Goal: Task Accomplishment & Management: Complete application form

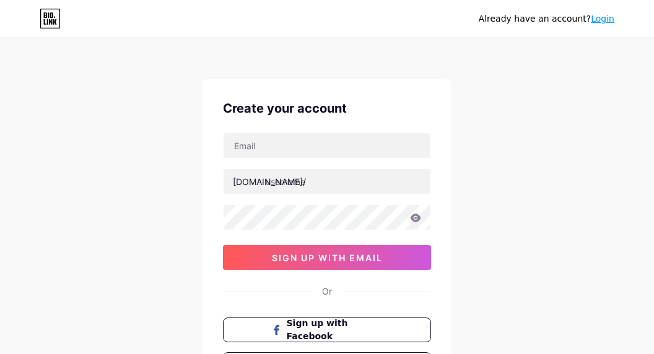
type input "[EMAIL_ADDRESS][DOMAIN_NAME]"
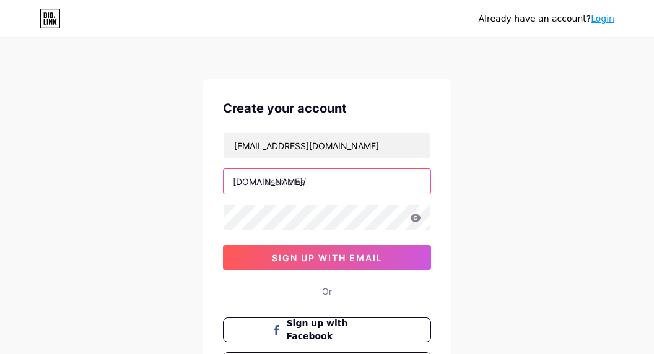
click at [284, 176] on input "text" at bounding box center [327, 181] width 207 height 25
type input "a"
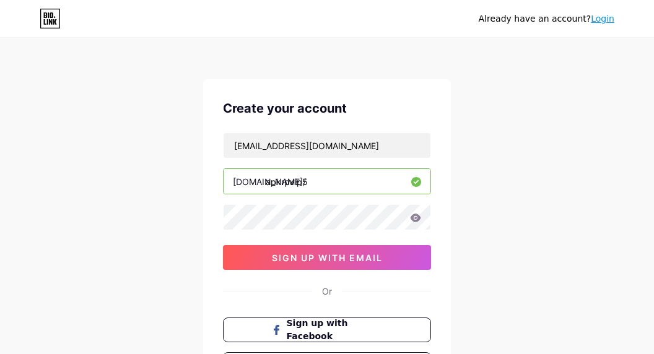
type input "apkrpvip5"
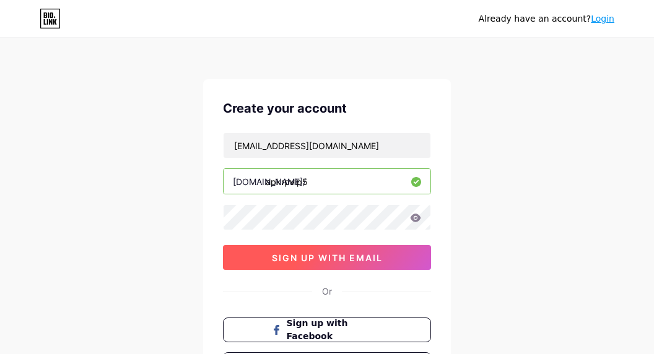
click at [309, 261] on span "sign up with email" at bounding box center [327, 258] width 111 height 11
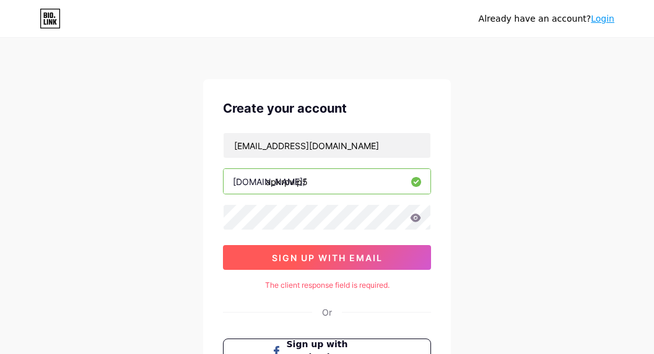
click at [376, 251] on button "sign up with email" at bounding box center [327, 257] width 208 height 25
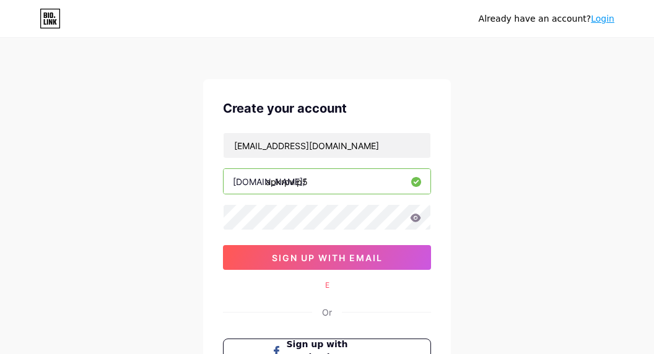
click at [417, 221] on icon at bounding box center [416, 218] width 11 height 8
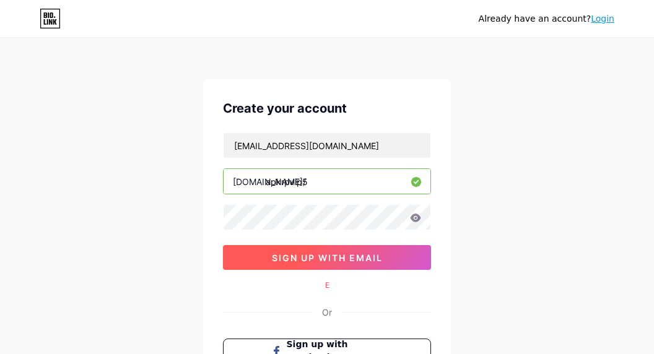
click at [377, 259] on span "sign up with email" at bounding box center [327, 258] width 111 height 11
click at [302, 263] on button "sign up with email" at bounding box center [327, 257] width 208 height 25
